Goal: Task Accomplishment & Management: Manage account settings

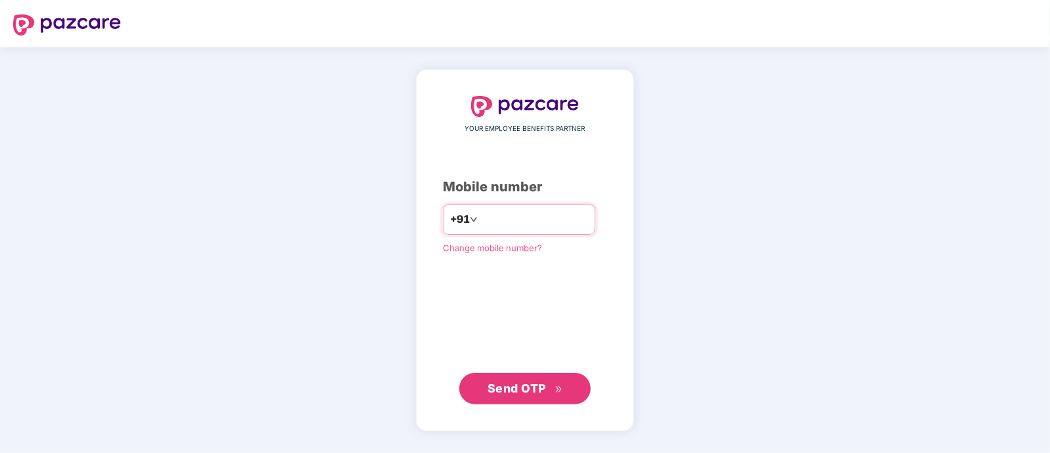
click at [542, 219] on input "number" at bounding box center [534, 219] width 108 height 21
type input "**********"
click at [505, 391] on span "Send OTP" at bounding box center [516, 388] width 58 height 14
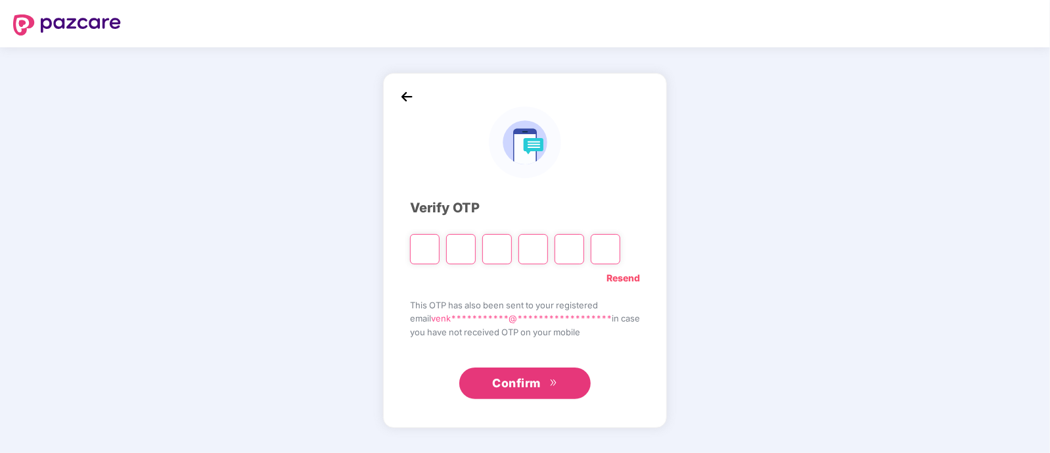
type input "*"
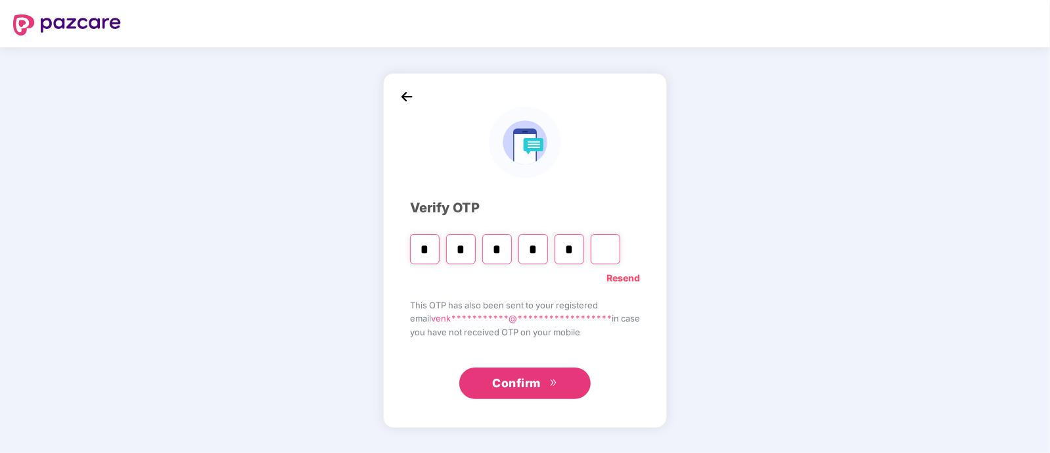
type input "*"
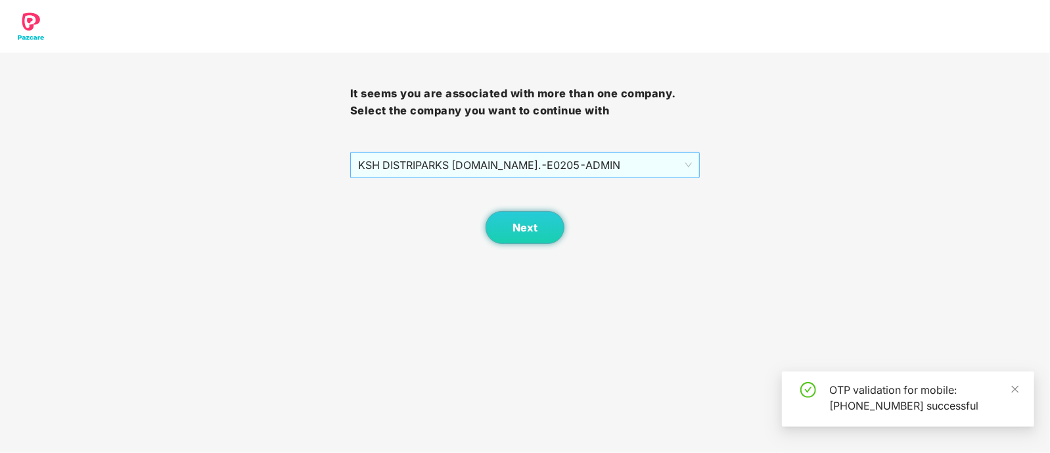
click at [531, 156] on span "KSH DISTRIPARKS [DOMAIN_NAME]. - E0205 - [GEOGRAPHIC_DATA]" at bounding box center [525, 164] width 334 height 25
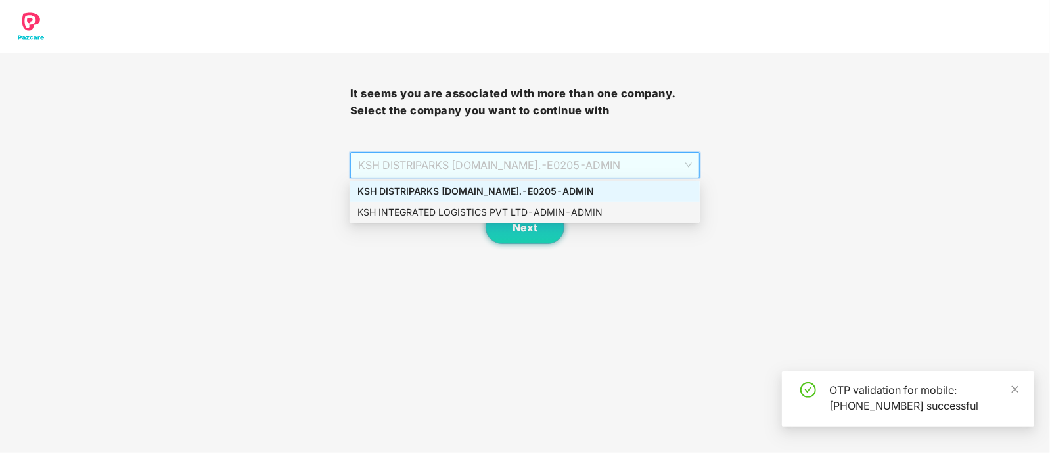
click at [491, 211] on div "KSH INTEGRATED LOGISTICS PVT LTD - ADMIN - ADMIN" at bounding box center [524, 212] width 334 height 14
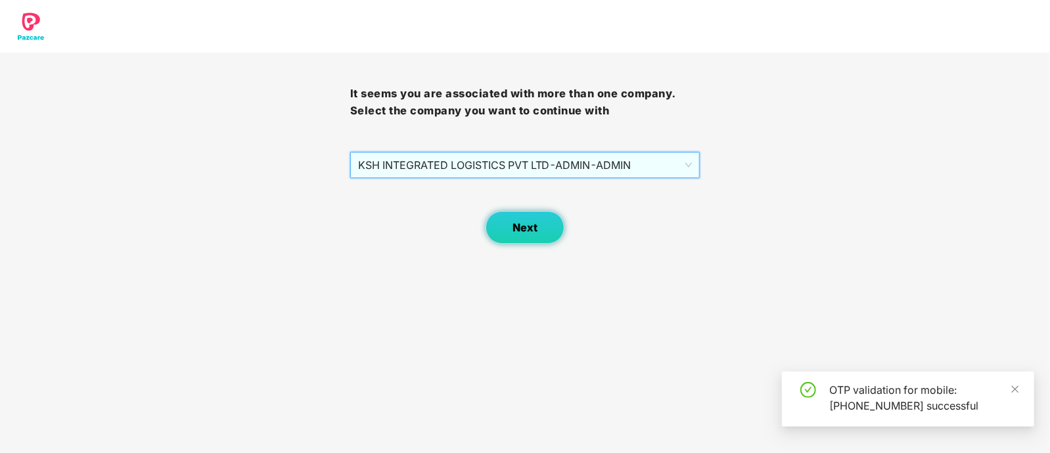
click at [508, 223] on button "Next" at bounding box center [524, 227] width 79 height 33
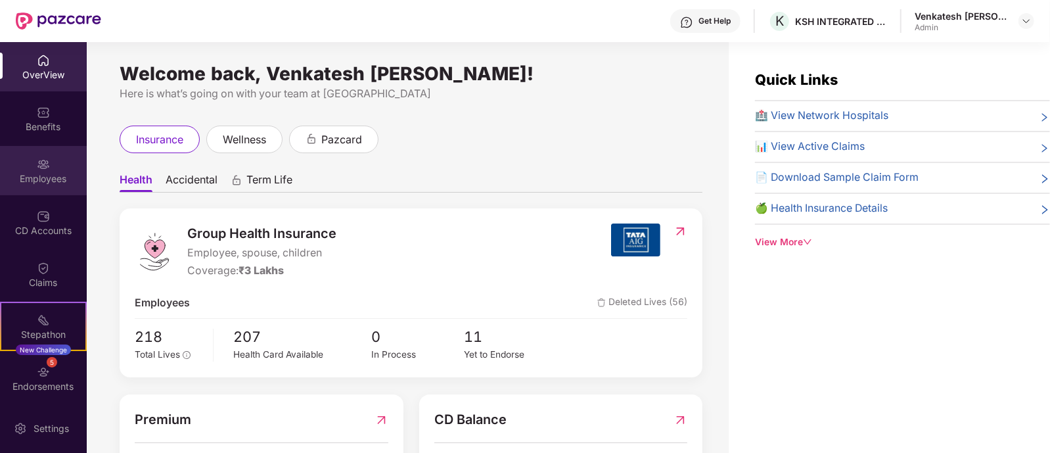
click at [37, 166] on img at bounding box center [43, 164] width 13 height 13
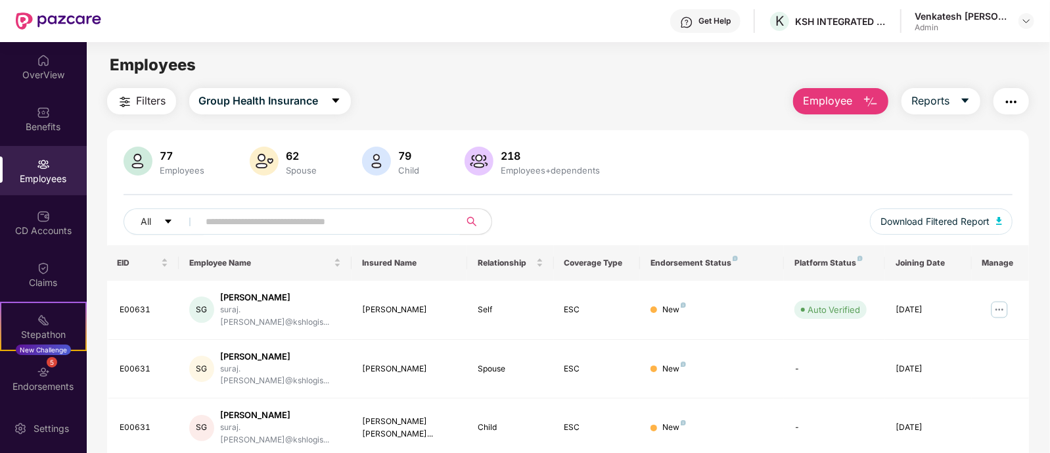
click at [322, 229] on input "text" at bounding box center [324, 222] width 236 height 20
type input "******"
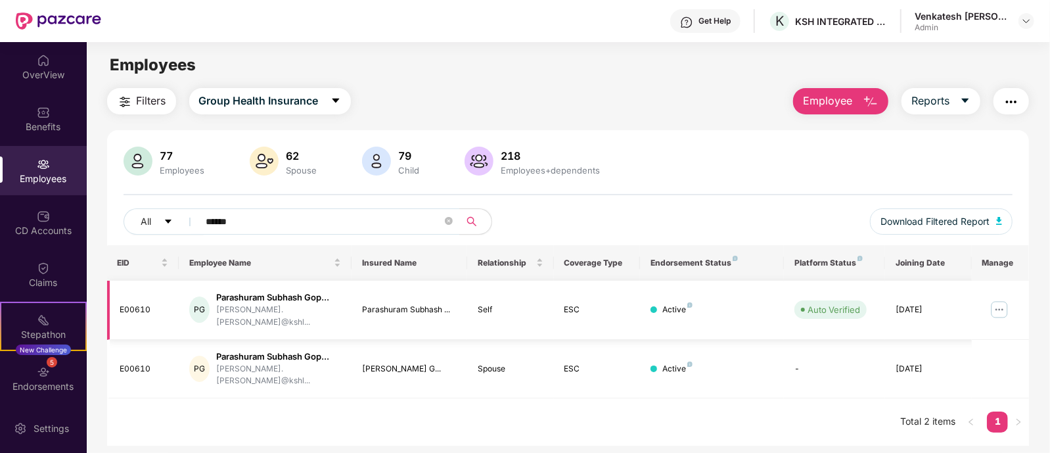
click at [999, 305] on img at bounding box center [999, 309] width 21 height 21
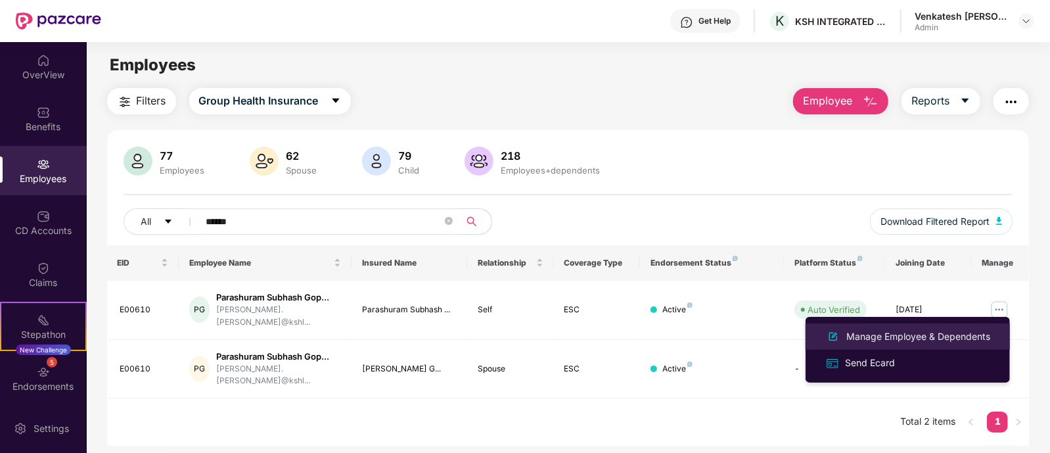
click at [901, 338] on div "Manage Employee & Dependents" at bounding box center [918, 336] width 149 height 14
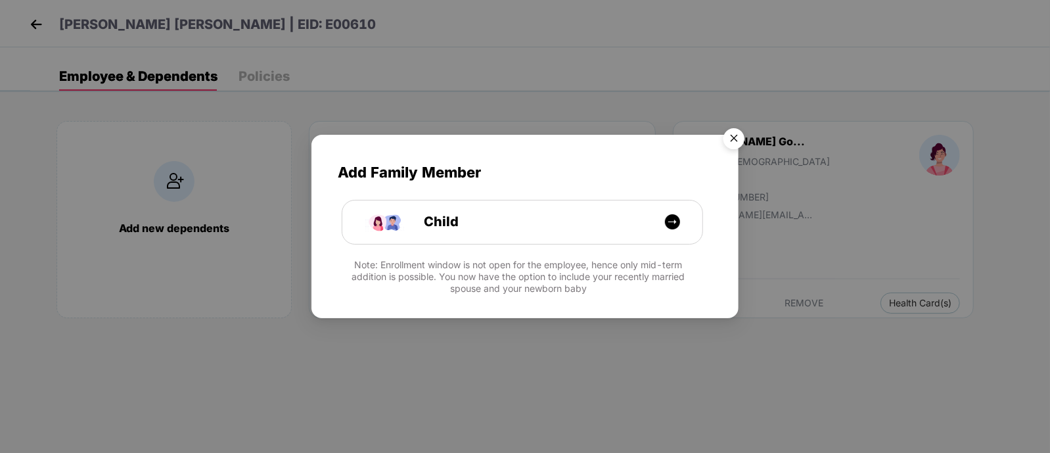
click at [738, 134] on img "Close" at bounding box center [733, 140] width 37 height 37
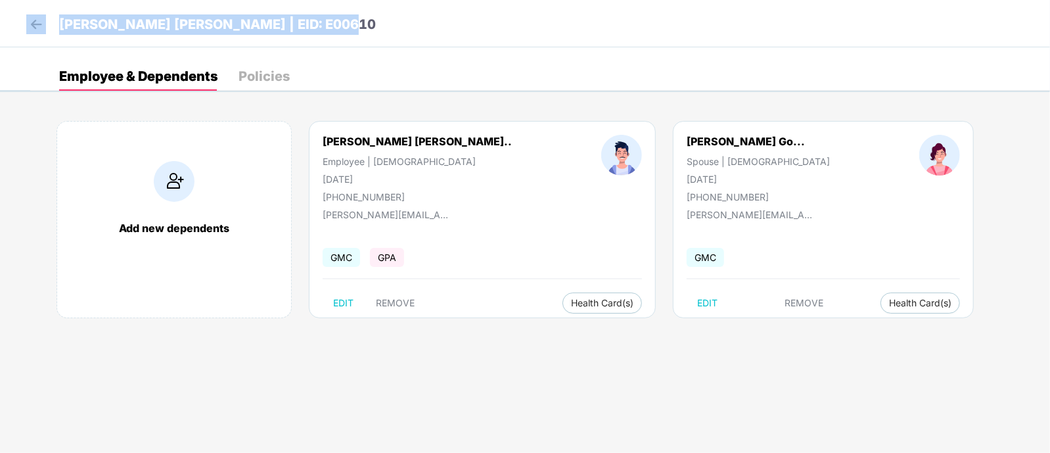
drag, startPoint x: 363, startPoint y: 17, endPoint x: 49, endPoint y: 11, distance: 314.1
click at [49, 11] on div "[PERSON_NAME] [PERSON_NAME] | EID: E00610" at bounding box center [525, 23] width 1050 height 47
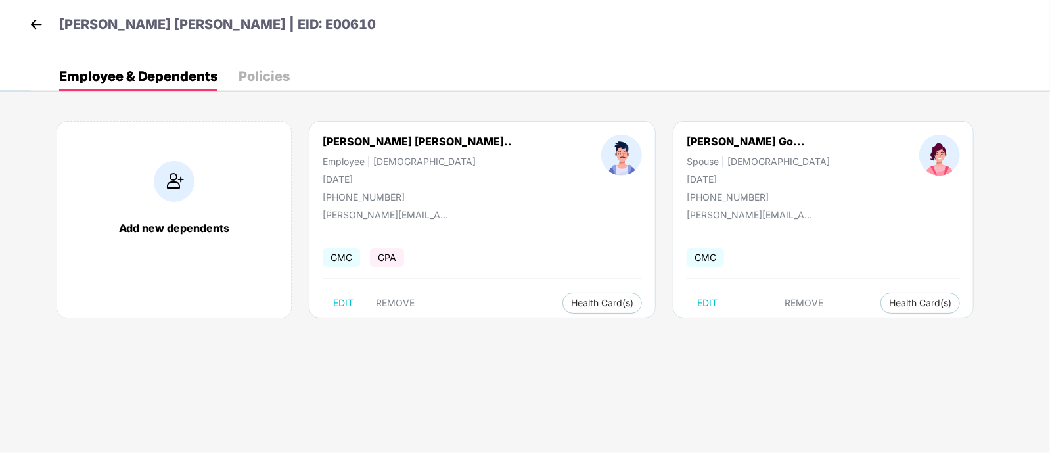
click at [359, 14] on div "[PERSON_NAME] [PERSON_NAME] | EID: E00610" at bounding box center [525, 23] width 1050 height 47
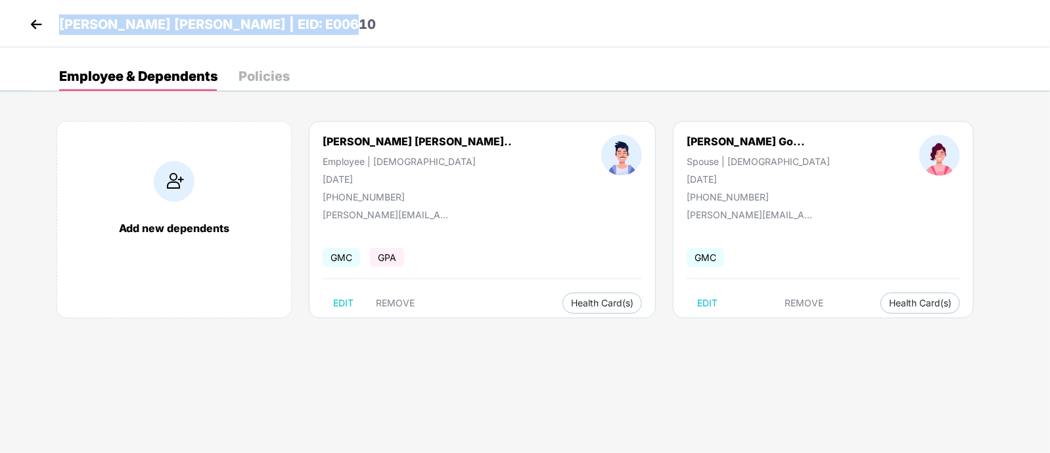
drag, startPoint x: 359, startPoint y: 19, endPoint x: 59, endPoint y: 26, distance: 299.6
click at [59, 26] on div "[PERSON_NAME] [PERSON_NAME] | EID: E00610" at bounding box center [525, 23] width 1050 height 47
copy p "[PERSON_NAME] [PERSON_NAME] | EID: E00610"
click at [889, 300] on span "Health Card(s)" at bounding box center [920, 303] width 62 height 7
click at [889, 306] on span "Health Card(s)" at bounding box center [920, 303] width 62 height 7
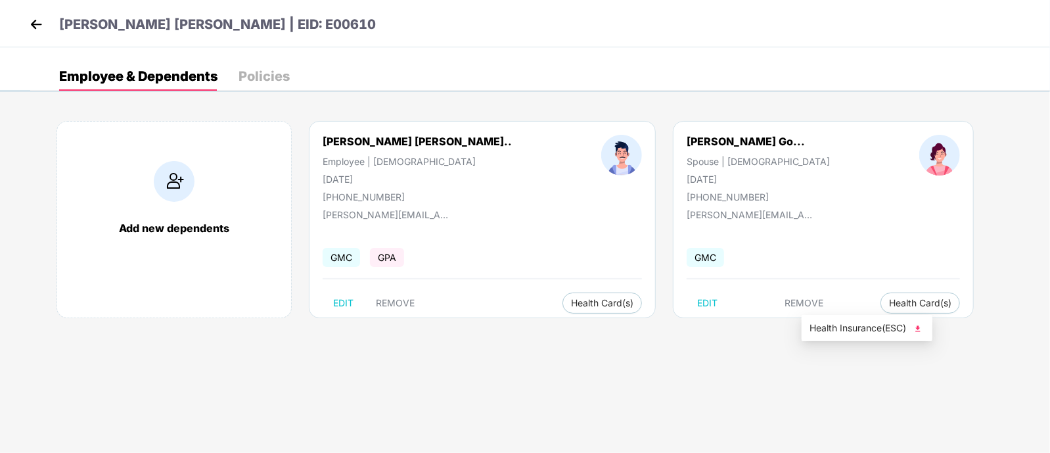
click at [860, 324] on span "Health Insurance(ESC)" at bounding box center [866, 328] width 115 height 14
